Goal: Find contact information: Find contact information

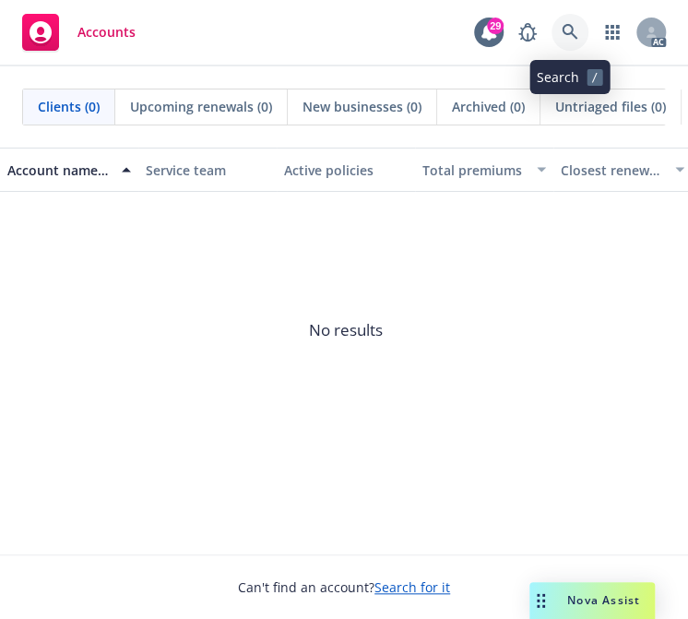
click at [565, 28] on icon at bounding box center [570, 32] width 17 height 17
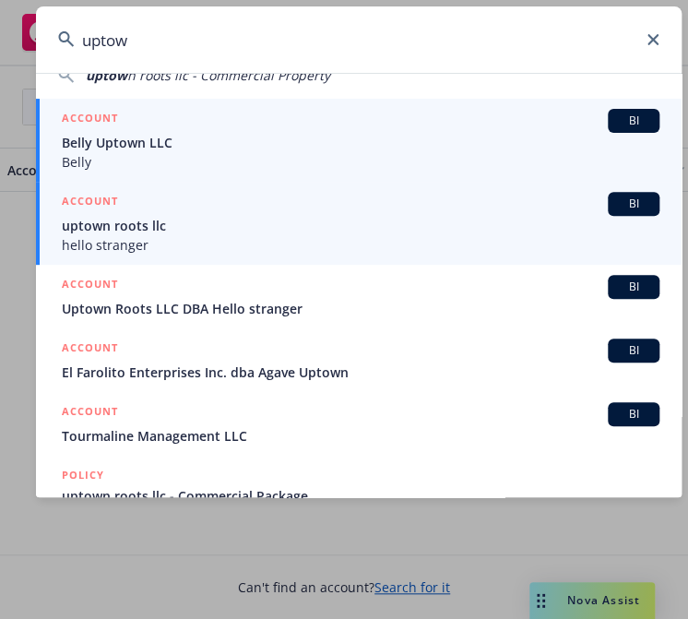
scroll to position [184, 0]
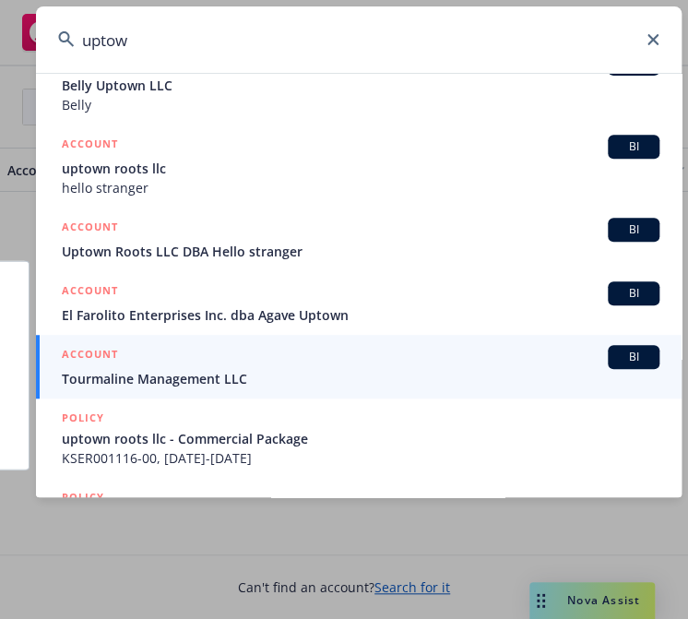
type input "uptow"
click at [122, 375] on span "Tourmaline Management LLC" at bounding box center [361, 378] width 598 height 19
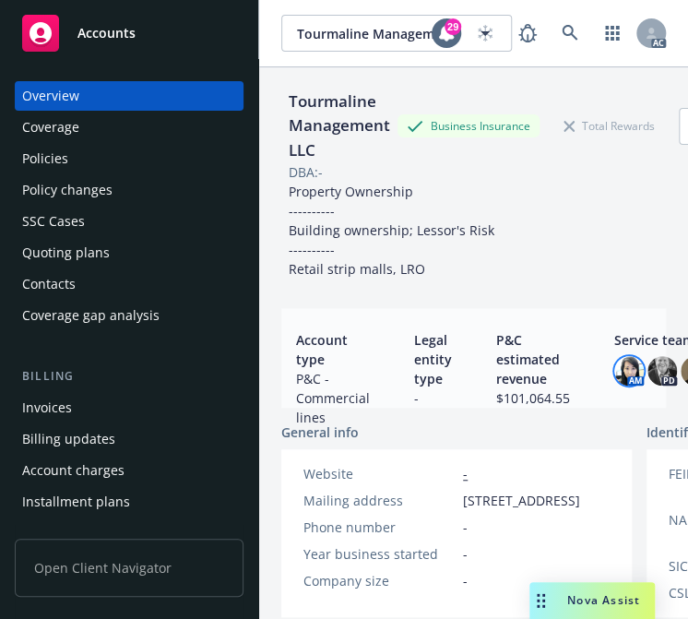
click at [628, 367] on img at bounding box center [629, 371] width 30 height 30
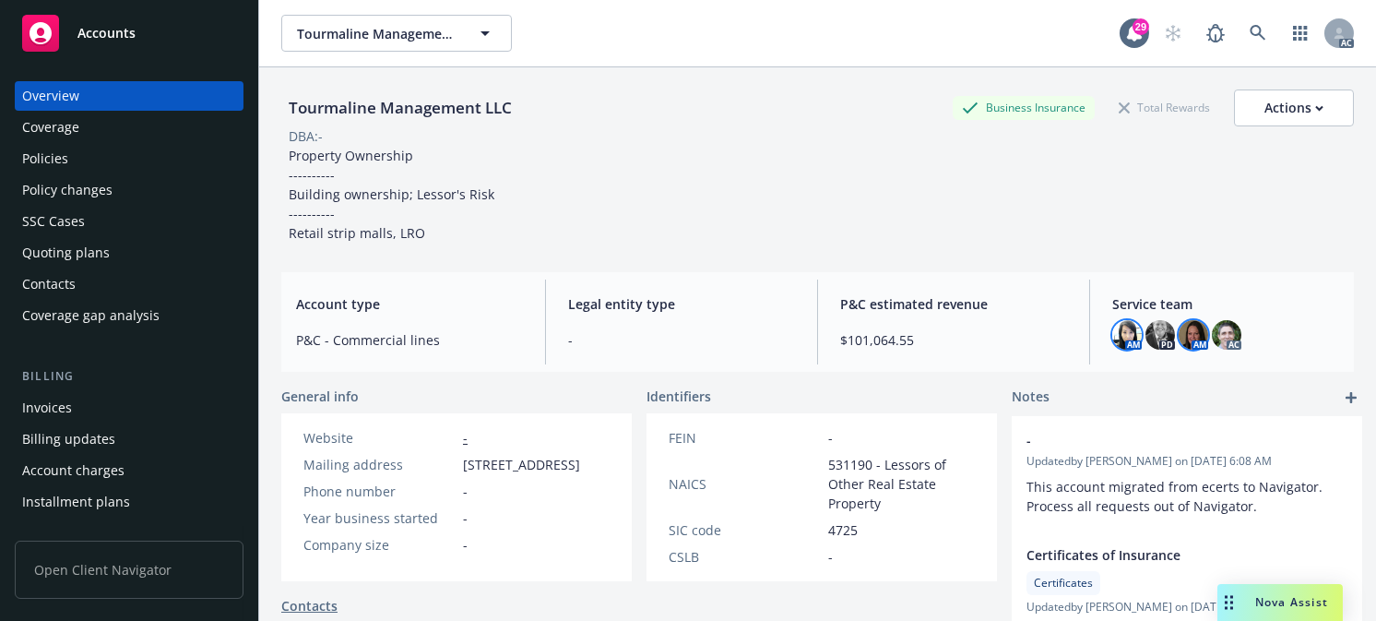
click at [687, 335] on img at bounding box center [1194, 335] width 30 height 30
click at [687, 332] on img at bounding box center [1227, 335] width 30 height 30
click at [687, 329] on img at bounding box center [1128, 335] width 30 height 30
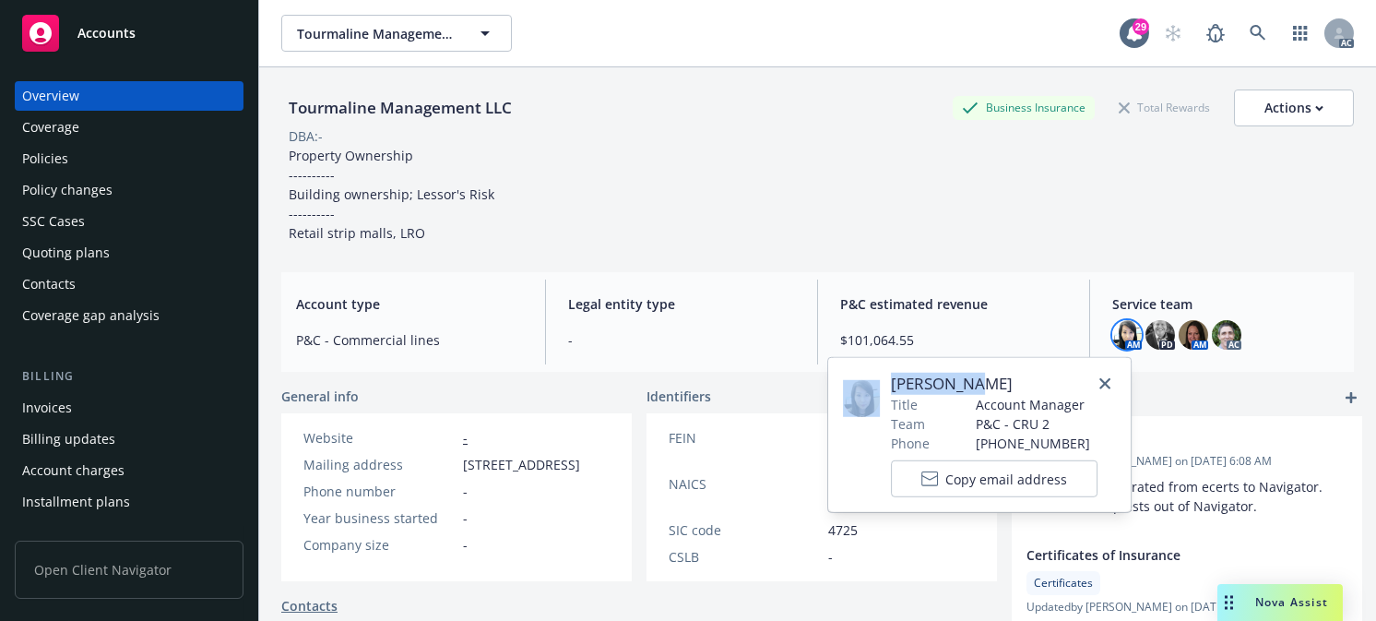
drag, startPoint x: 995, startPoint y: 375, endPoint x: 863, endPoint y: 379, distance: 132.9
click at [687, 379] on div "[PERSON_NAME] Title Account Manager Team P&C - CRU 2 Phone [PHONE_NUMBER] Copy …" at bounding box center [979, 435] width 273 height 125
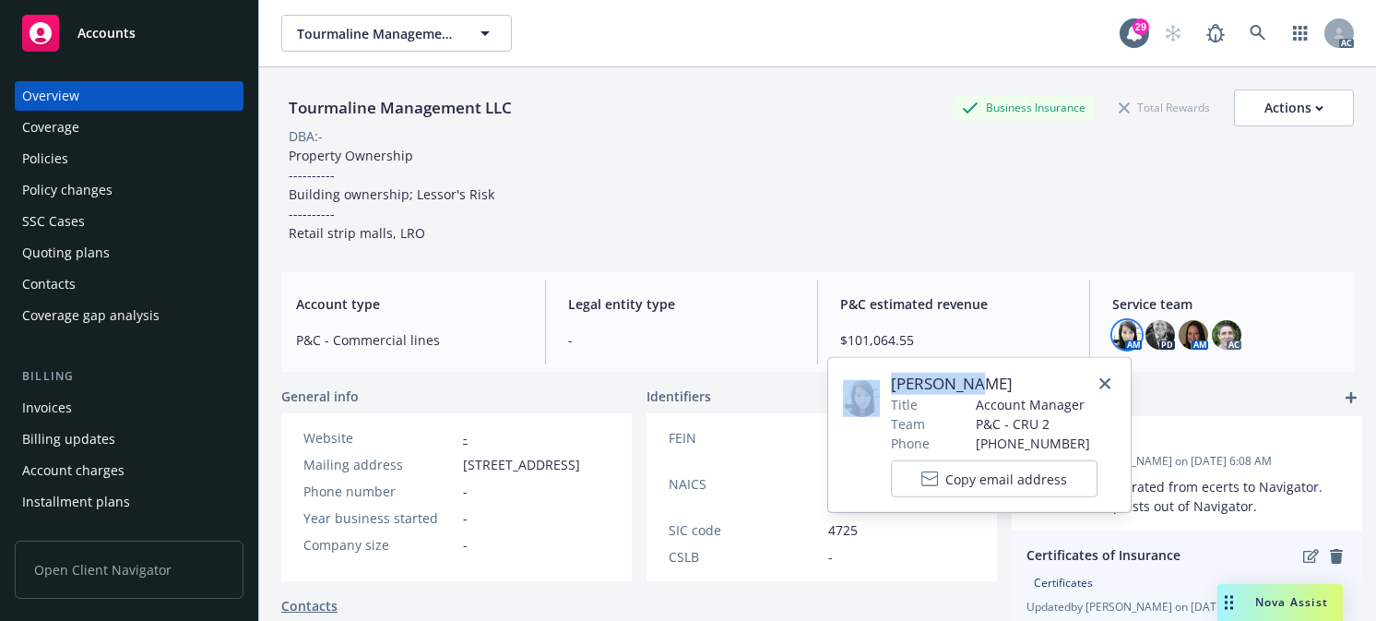
copy div "[PERSON_NAME]"
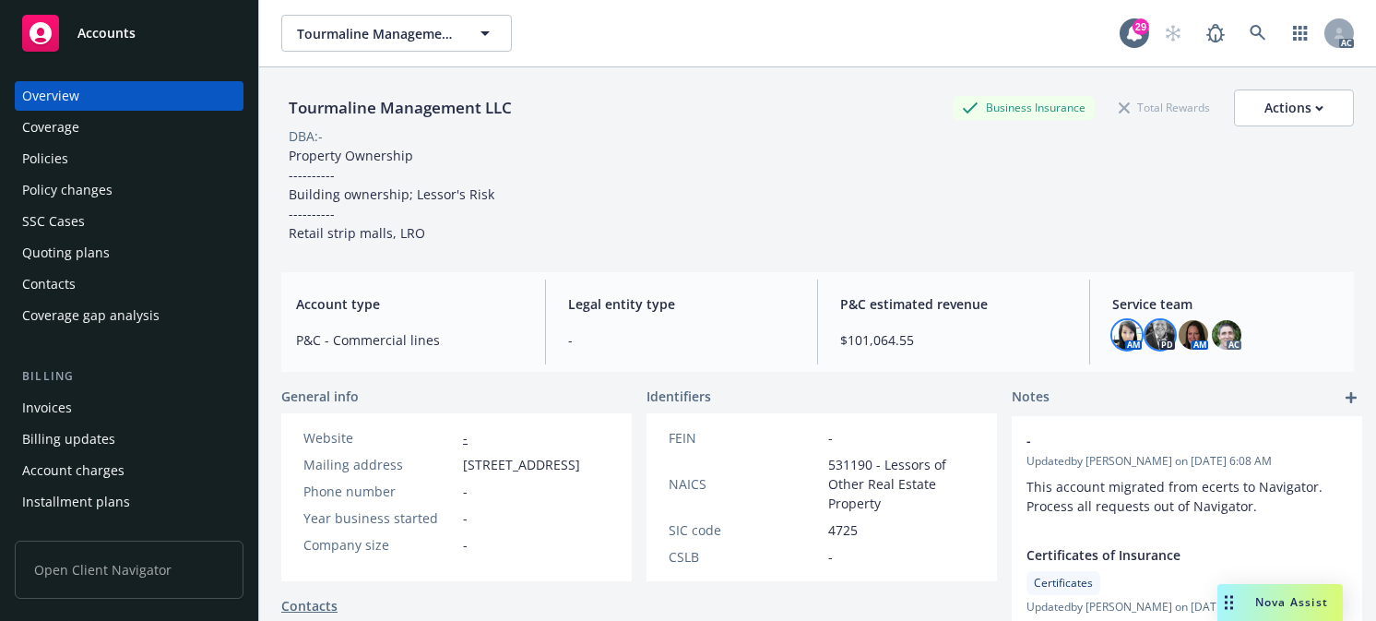
click at [687, 332] on img at bounding box center [1161, 335] width 30 height 30
click at [687, 334] on img at bounding box center [1194, 335] width 30 height 30
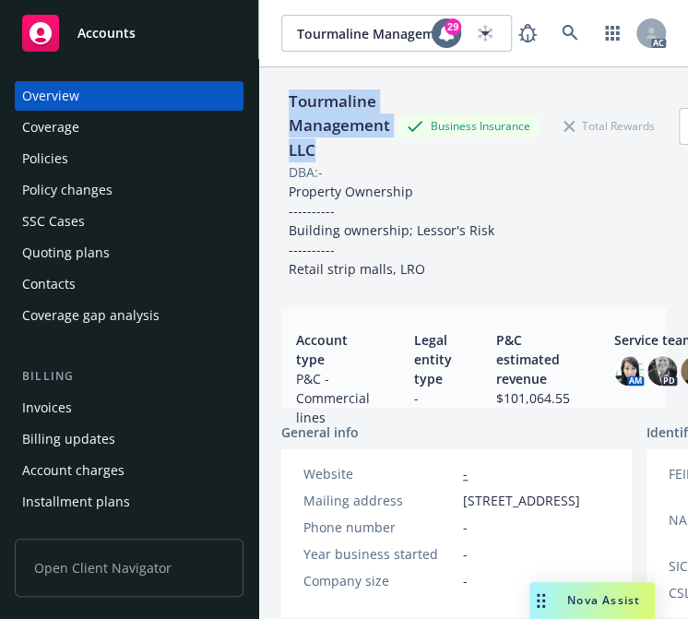
drag, startPoint x: 324, startPoint y: 150, endPoint x: 290, endPoint y: 101, distance: 60.4
click at [290, 101] on div "Tourmaline Management LLC" at bounding box center [339, 125] width 116 height 73
copy div "Tourmaline Management LLC"
